Goal: Information Seeking & Learning: Learn about a topic

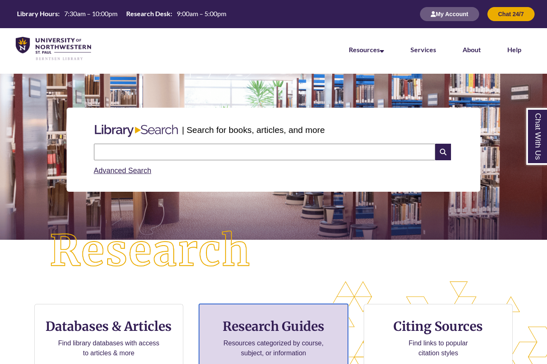
click at [282, 333] on h3 "Research Guides" at bounding box center [273, 326] width 135 height 16
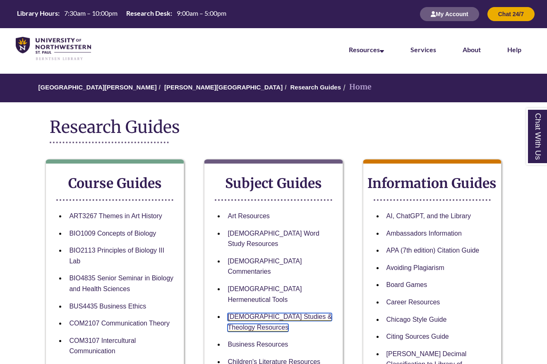
click at [253, 313] on link "Biblical Studies & Theology Resources" at bounding box center [280, 322] width 104 height 19
click at [290, 141] on div "Research Guides" at bounding box center [274, 133] width 448 height 33
click at [273, 131] on h2 "Research Guides" at bounding box center [274, 127] width 448 height 21
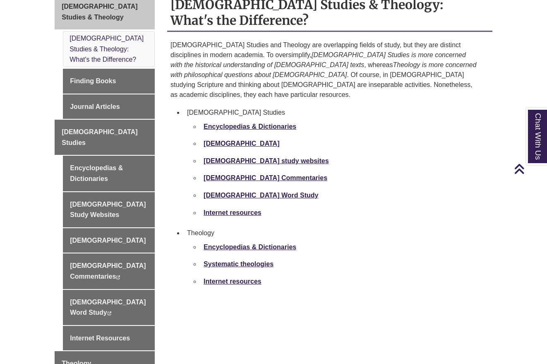
scroll to position [290, 0]
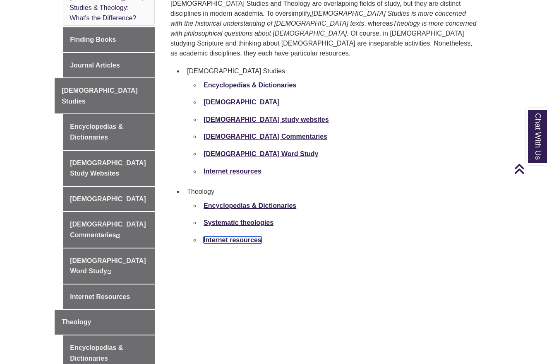
click at [231, 236] on link "Internet resources" at bounding box center [233, 239] width 58 height 7
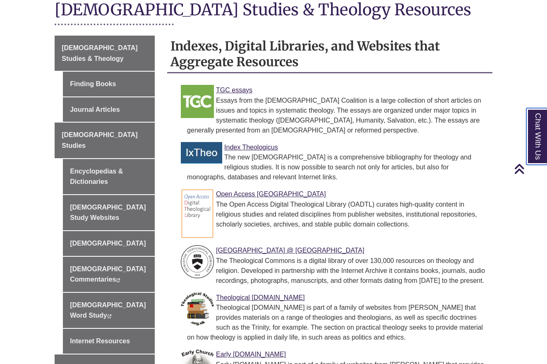
scroll to position [248, 0]
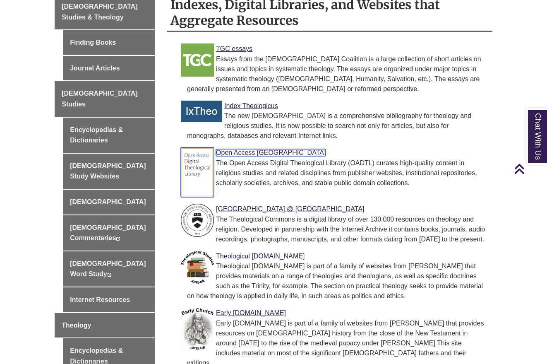
click at [273, 149] on link "Open Access [GEOGRAPHIC_DATA]" at bounding box center [271, 152] width 110 height 7
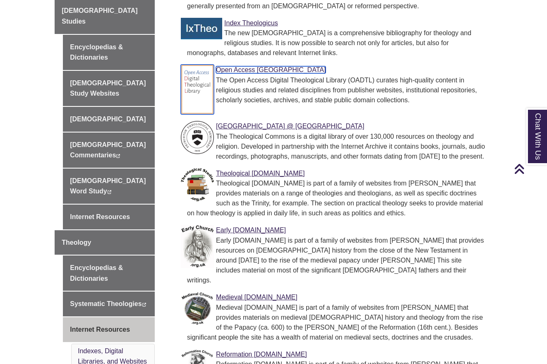
scroll to position [373, 0]
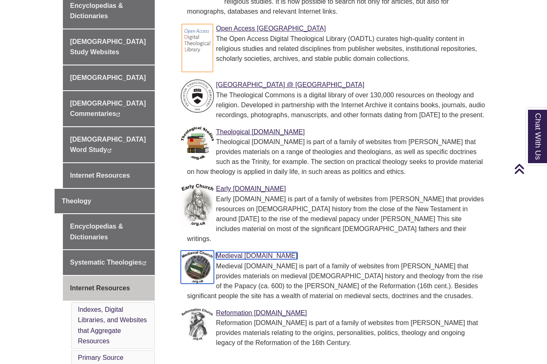
click at [257, 252] on link "Medieval [DOMAIN_NAME]" at bounding box center [257, 255] width 82 height 7
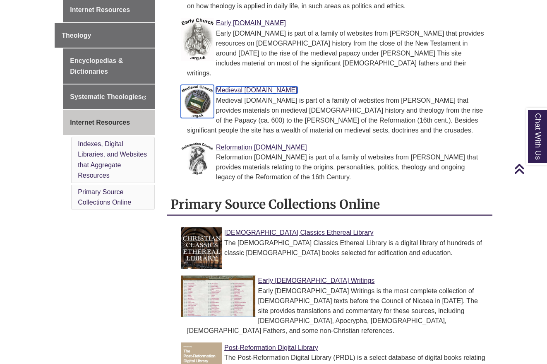
scroll to position [331, 0]
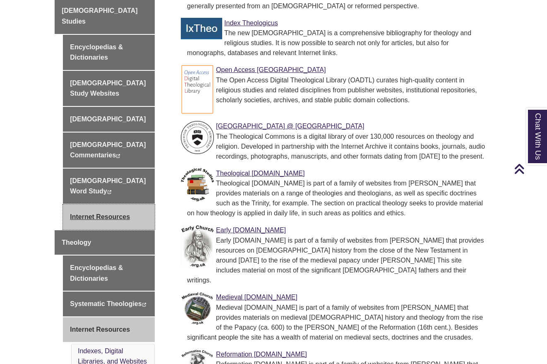
click at [94, 205] on link "Internet Resources" at bounding box center [109, 217] width 92 height 25
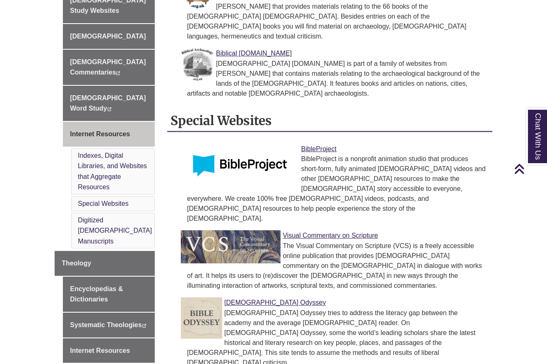
scroll to position [455, 0]
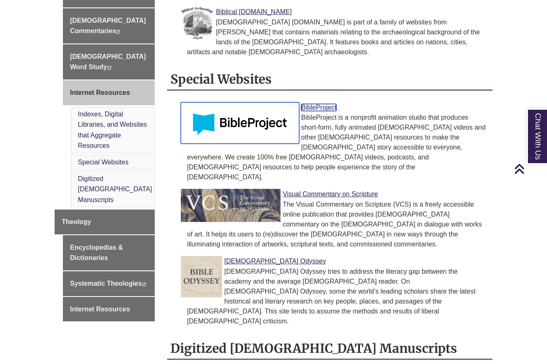
click at [313, 104] on link "BibleProject" at bounding box center [318, 107] width 35 height 7
